Goal: Information Seeking & Learning: Learn about a topic

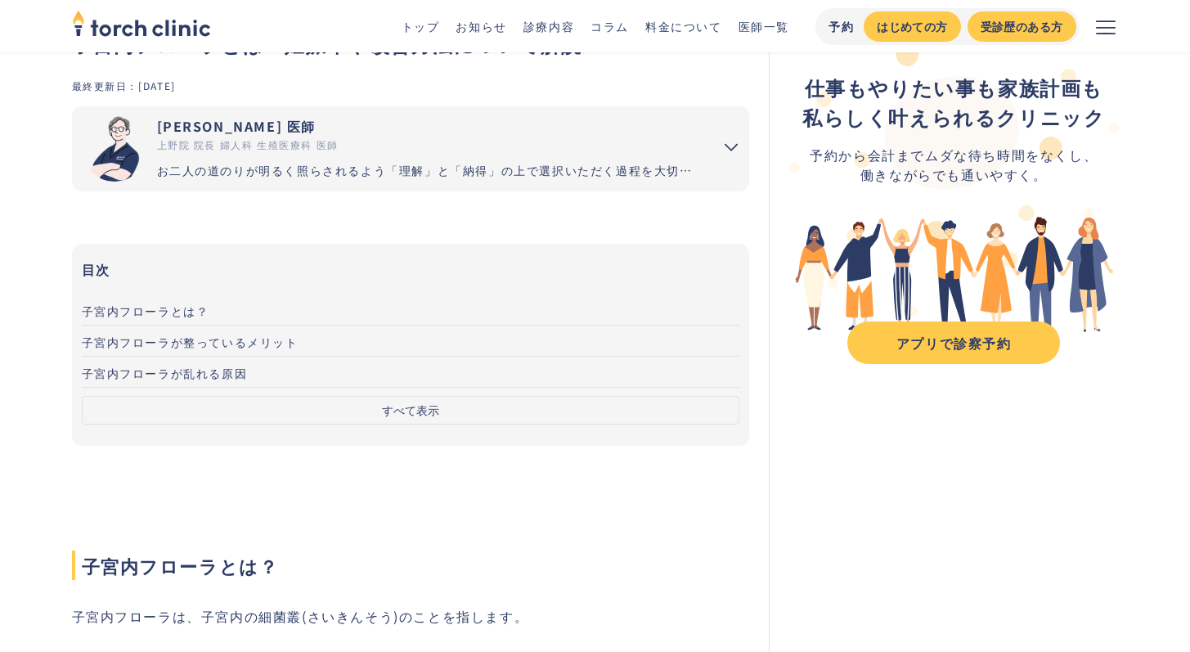
scroll to position [93, 0]
click at [426, 407] on button "すべて表示" at bounding box center [411, 410] width 658 height 29
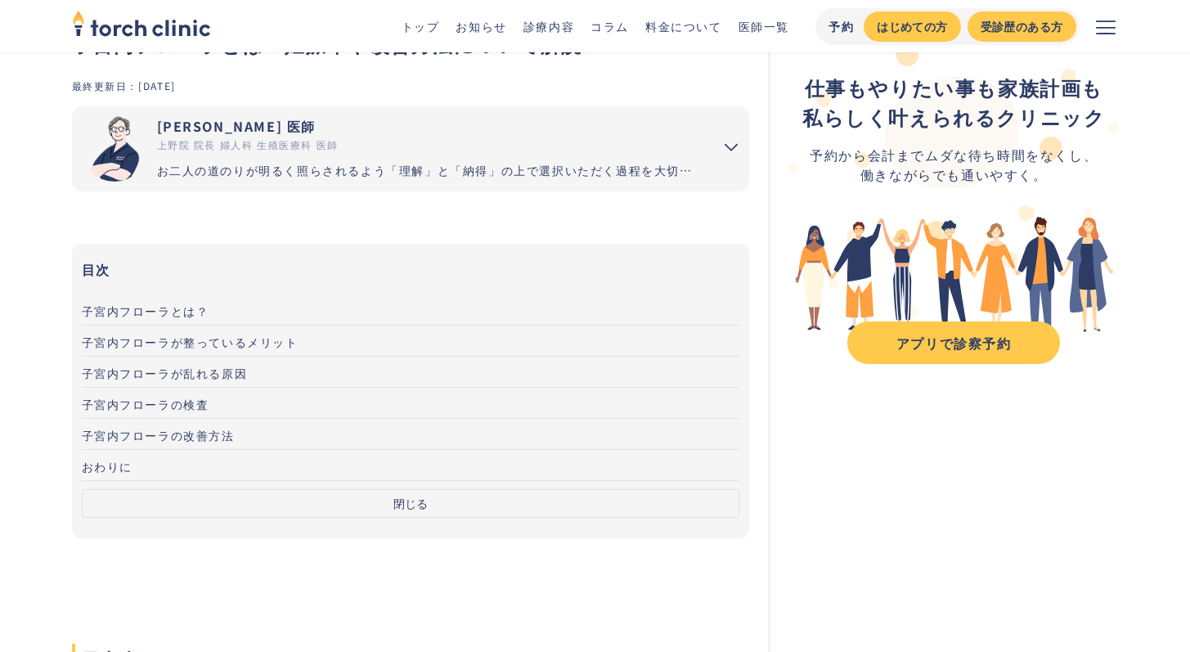
click at [204, 372] on span "子宮内フローラが乱れる原因" at bounding box center [165, 373] width 166 height 16
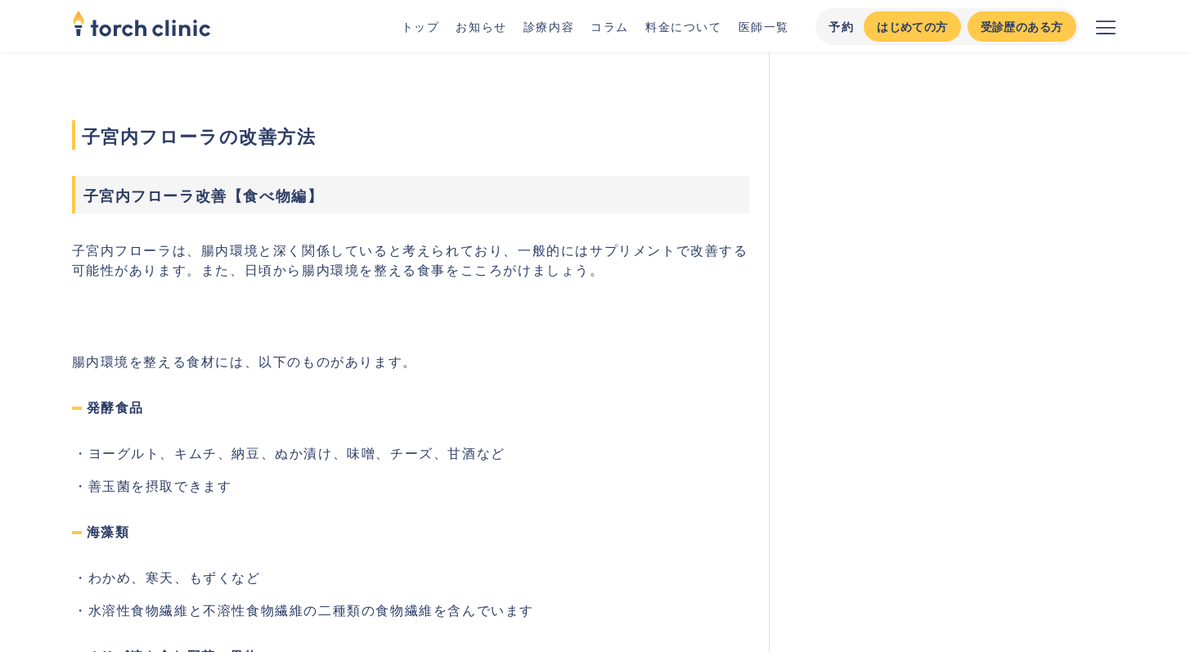
scroll to position [2548, 0]
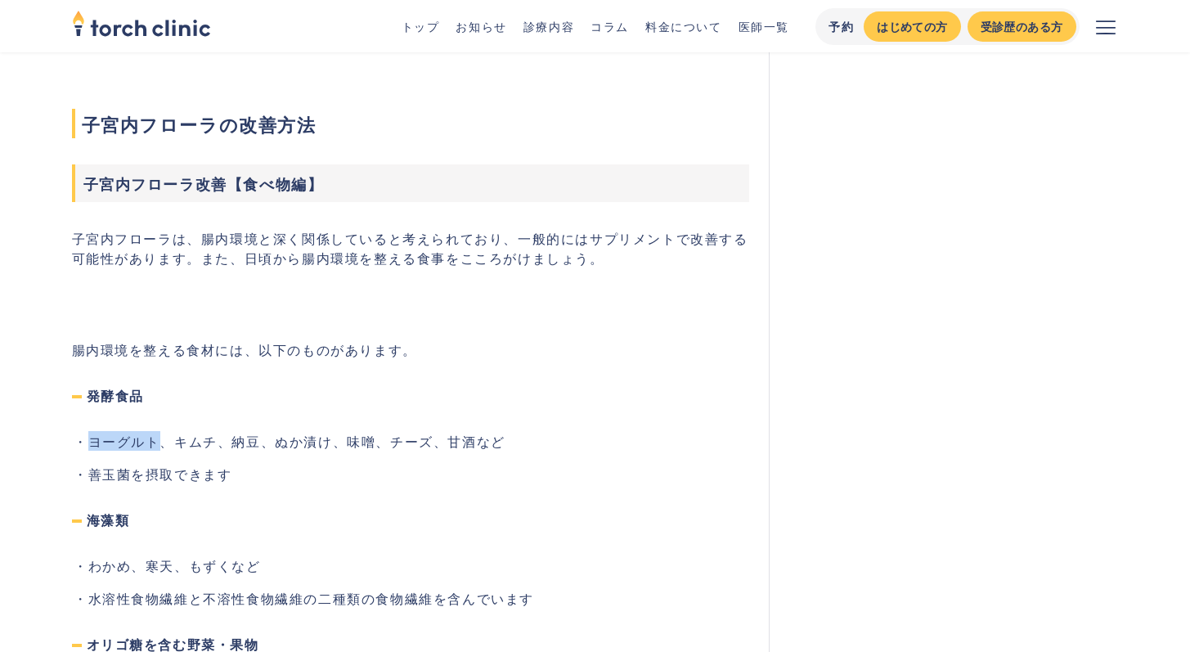
drag, startPoint x: 92, startPoint y: 443, endPoint x: 160, endPoint y: 444, distance: 68.7
click at [160, 444] on li "ヨーグルト、キムチ、納豆、ぬか漬け、味噌、チーズ、甘酒など" at bounding box center [419, 441] width 662 height 20
drag, startPoint x: 173, startPoint y: 441, endPoint x: 211, endPoint y: 438, distance: 37.7
click at [211, 438] on li "ヨーグルト、キムチ、納豆、ぬか漬け、味噌、チーズ、甘酒など" at bounding box center [419, 441] width 662 height 20
drag, startPoint x: 235, startPoint y: 437, endPoint x: 261, endPoint y: 434, distance: 26.3
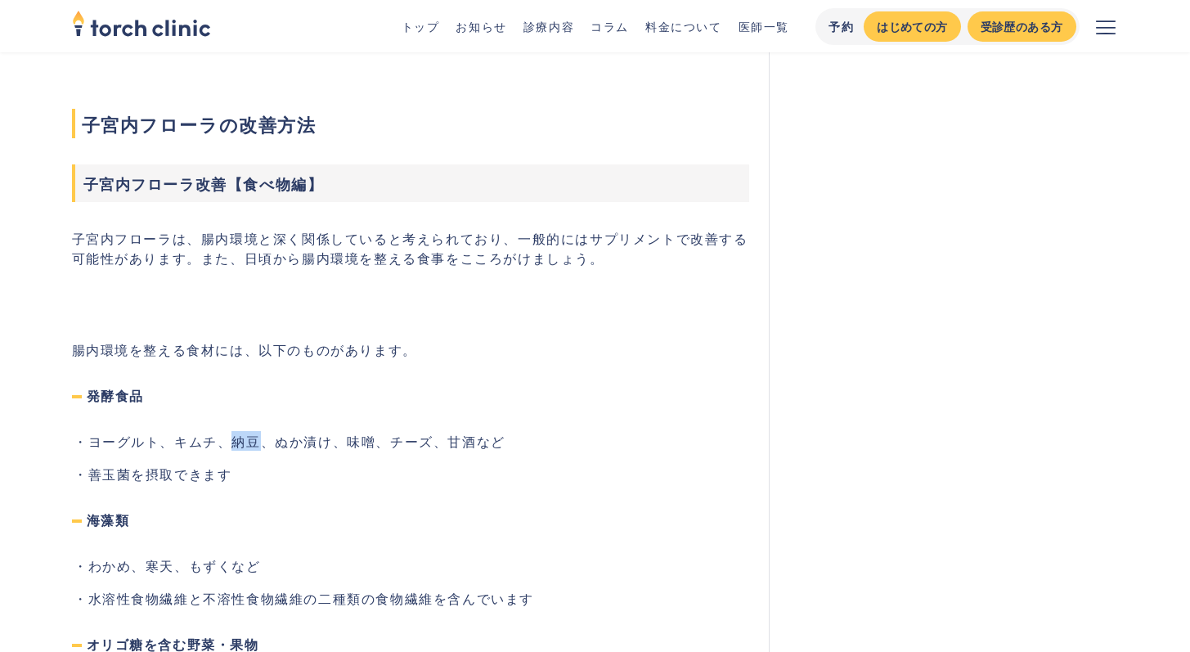
click at [258, 435] on li "ヨーグルト、キムチ、納豆、ぬか漬け、味噌、チーズ、甘酒など" at bounding box center [419, 441] width 662 height 20
drag, startPoint x: 281, startPoint y: 438, endPoint x: 334, endPoint y: 444, distance: 52.6
click at [334, 444] on li "ヨーグルト、キムチ、納豆、ぬか漬け、味噌、チーズ、甘酒など" at bounding box center [419, 441] width 662 height 20
drag, startPoint x: 354, startPoint y: 442, endPoint x: 385, endPoint y: 451, distance: 32.4
click at [385, 451] on ul "ヨーグルト、キムチ、納豆、ぬか漬け、味噌、チーズ、甘酒など 善玉菌を摂取できます" at bounding box center [411, 457] width 678 height 52
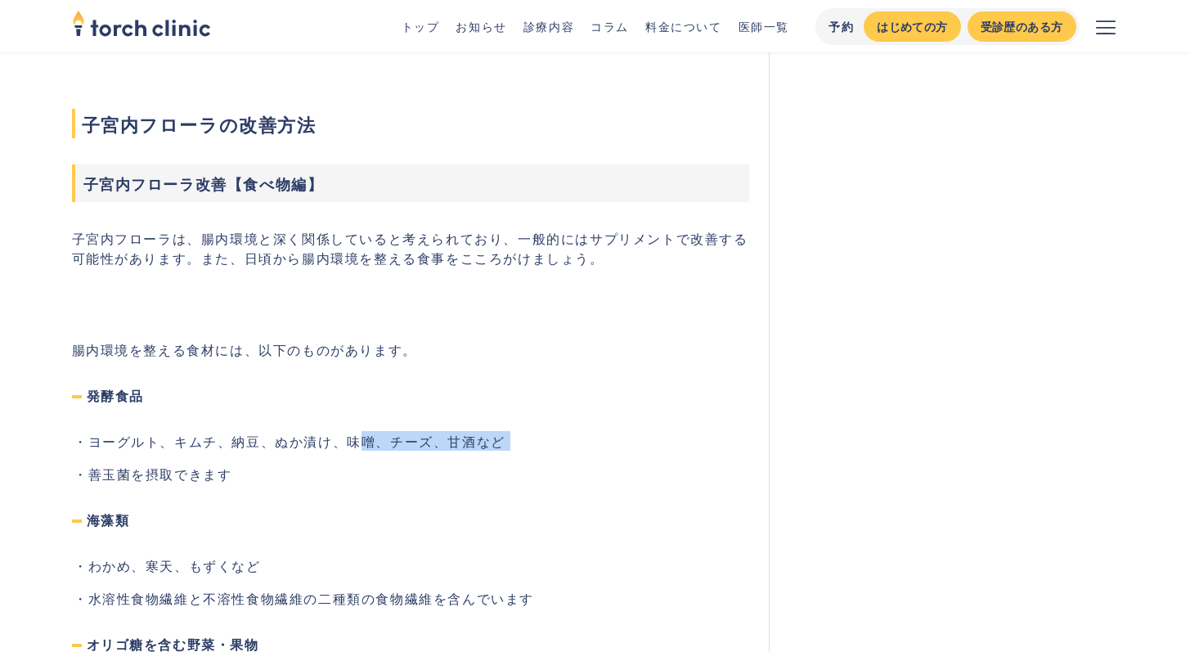
click at [388, 445] on li "ヨーグルト、キムチ、納豆、ぬか漬け、味噌、チーズ、甘酒など" at bounding box center [419, 441] width 662 height 20
drag, startPoint x: 391, startPoint y: 444, endPoint x: 460, endPoint y: 447, distance: 69.6
click at [460, 447] on li "ヨーグルト、キムチ、納豆、ぬか漬け、味噌、チーズ、甘酒など" at bounding box center [419, 441] width 662 height 20
drag, startPoint x: 470, startPoint y: 447, endPoint x: 526, endPoint y: 449, distance: 55.7
click at [526, 449] on li "ヨーグルト、キムチ、納豆、ぬか漬け、味噌、チーズ、甘酒など" at bounding box center [419, 441] width 662 height 20
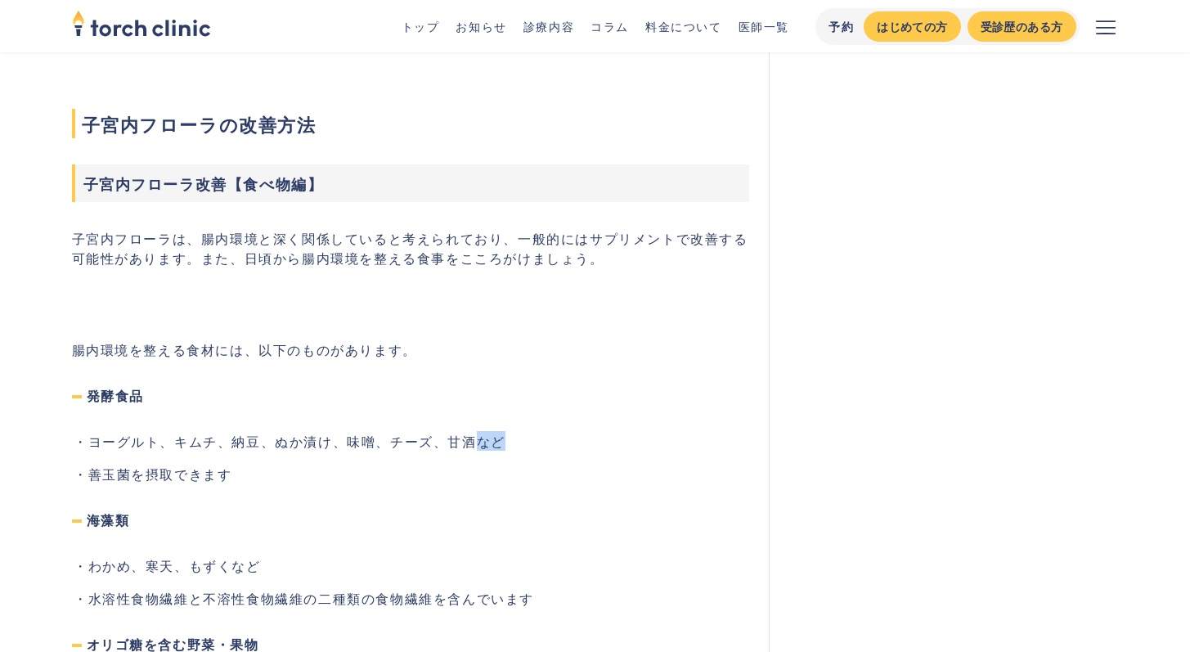
click at [530, 447] on li "ヨーグルト、キムチ、納豆、ぬか漬け、味噌、チーズ、甘酒など" at bounding box center [419, 441] width 662 height 20
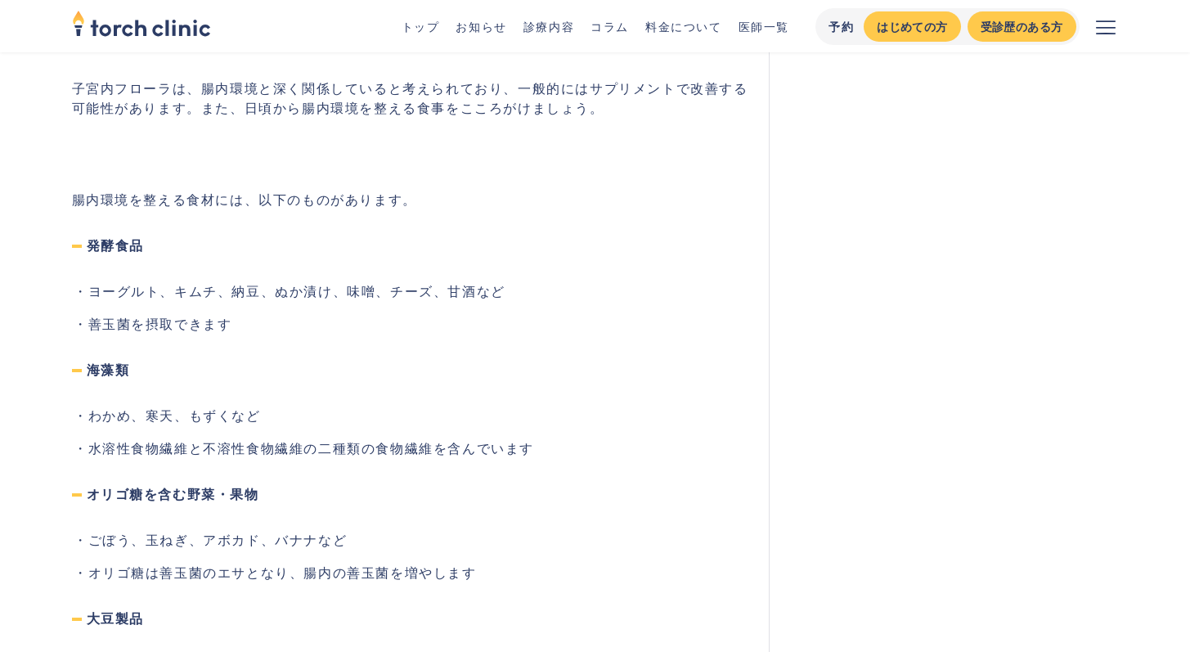
scroll to position [2699, 0]
drag, startPoint x: 89, startPoint y: 536, endPoint x: 131, endPoint y: 536, distance: 41.7
click at [131, 536] on li "ごぼう、玉ねぎ、アボカド、バナナなど" at bounding box center [419, 538] width 662 height 20
drag, startPoint x: 159, startPoint y: 533, endPoint x: 261, endPoint y: 529, distance: 102.3
click at [234, 533] on li "ごぼう、玉ねぎ、アボカド、バナナなど" at bounding box center [419, 538] width 662 height 20
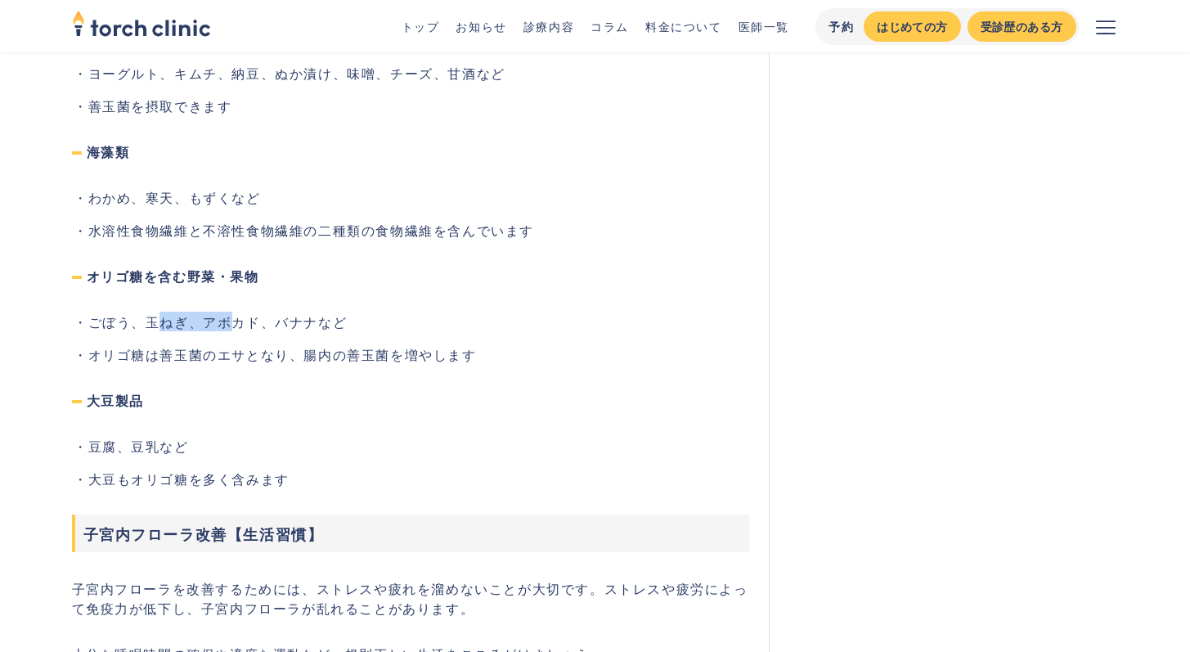
scroll to position [2971, 0]
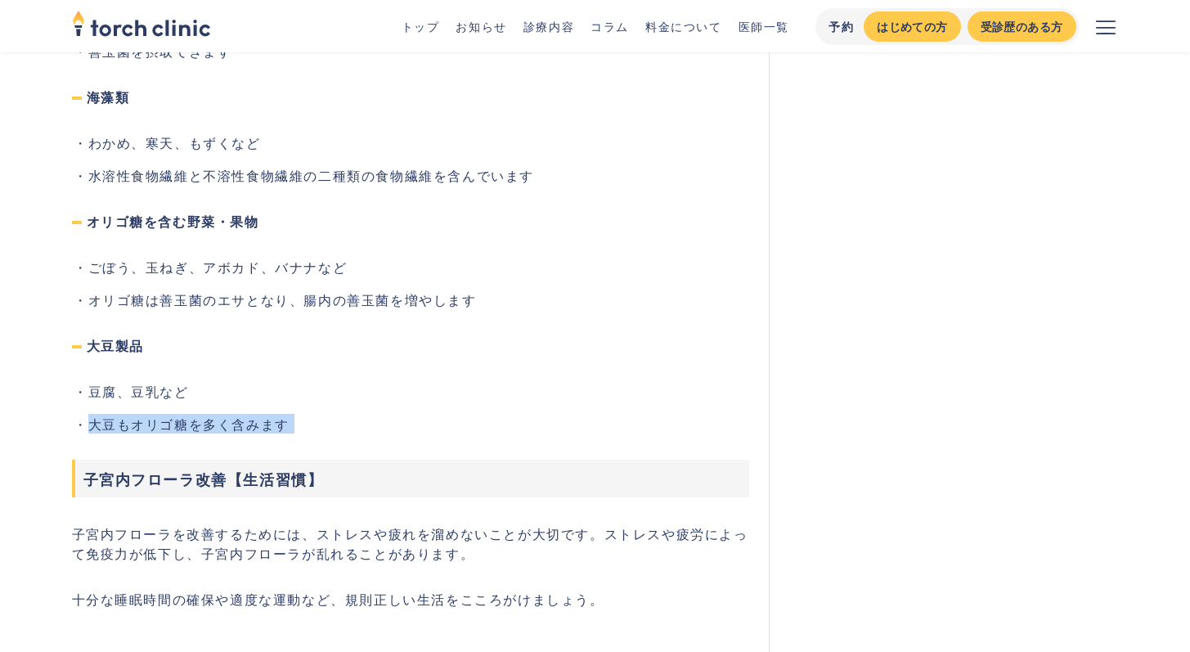
drag, startPoint x: 85, startPoint y: 426, endPoint x: 325, endPoint y: 446, distance: 240.4
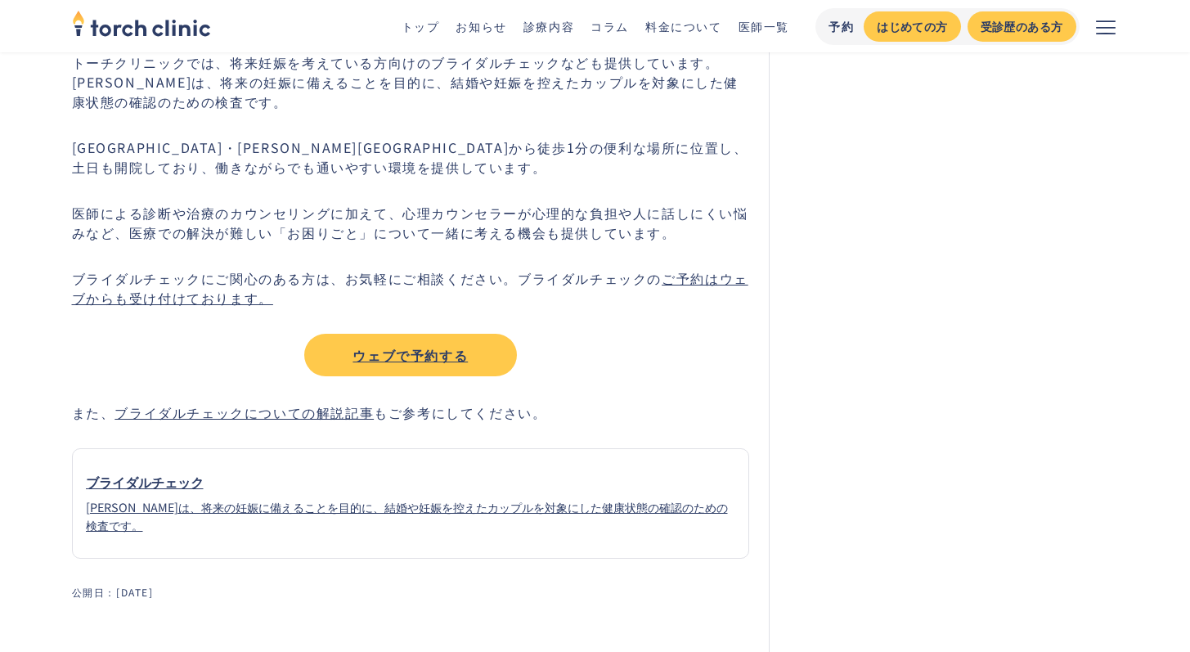
scroll to position [3687, 0]
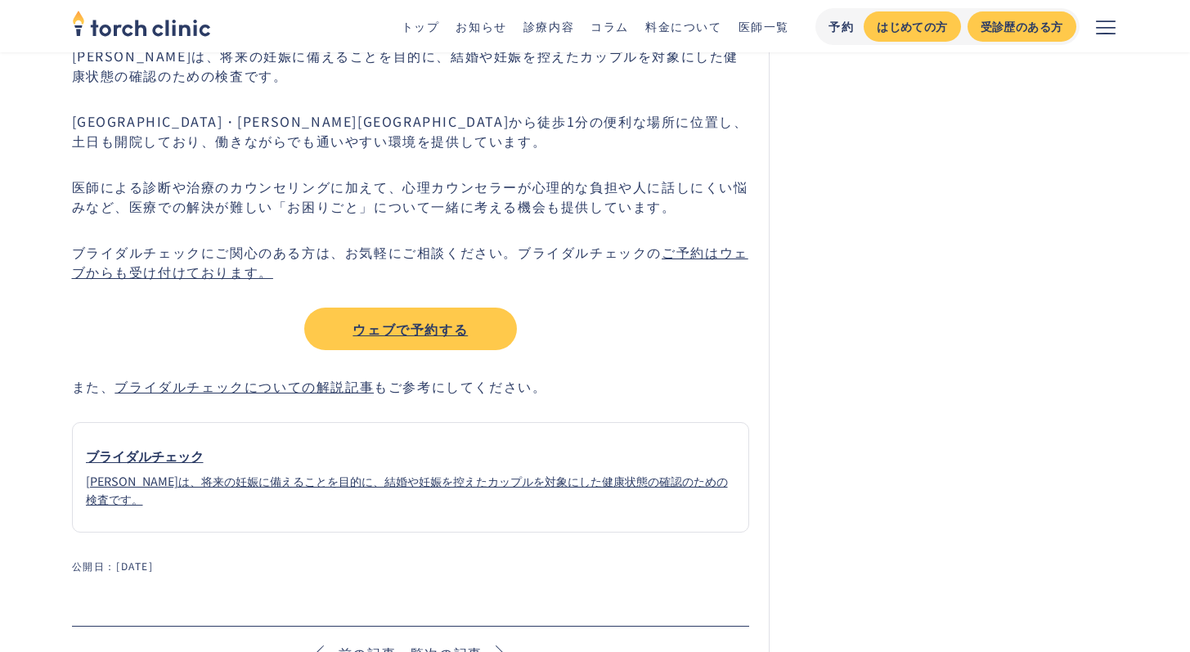
scroll to position [93, 0]
